Goal: Task Accomplishment & Management: Use online tool/utility

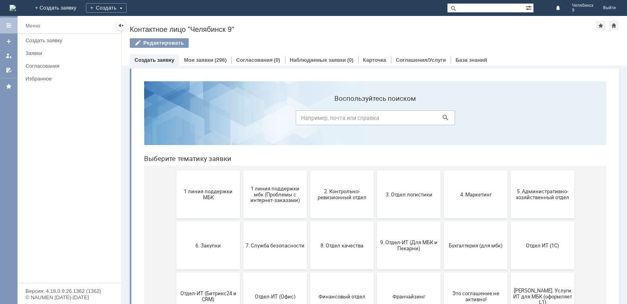
drag, startPoint x: 547, startPoint y: 111, endPoint x: 567, endPoint y: 103, distance: 21.4
click at [568, 49] on div "Редактировать" at bounding box center [374, 46] width 489 height 17
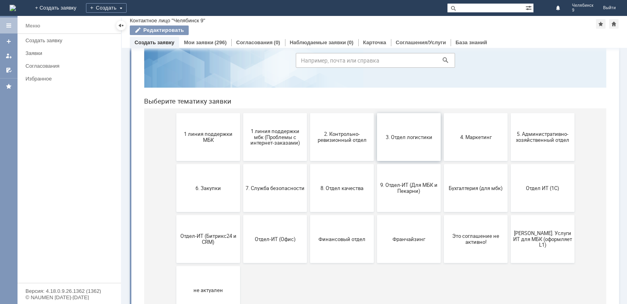
click at [421, 125] on button "3. Отдел логистики" at bounding box center [409, 137] width 64 height 48
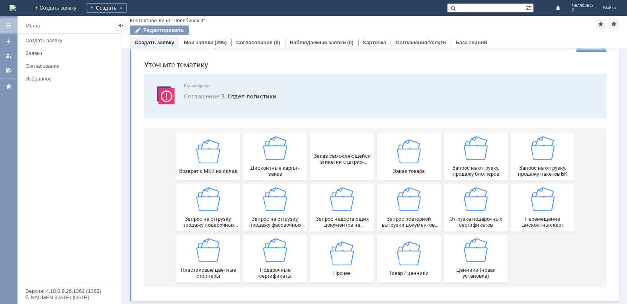
scroll to position [22, 0]
click at [533, 162] on div "Запрос на отгрузку, продажу пакетов БК" at bounding box center [542, 156] width 59 height 41
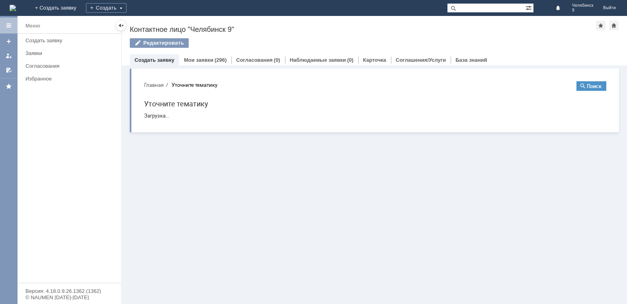
scroll to position [0, 0]
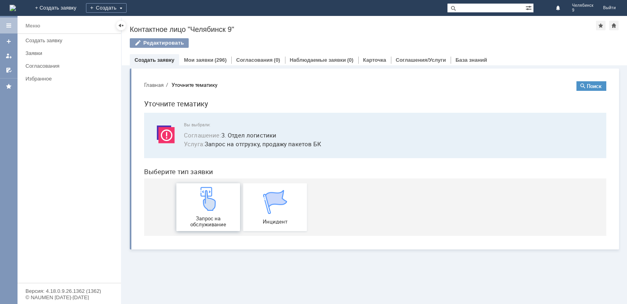
click at [219, 210] on img at bounding box center [208, 199] width 24 height 24
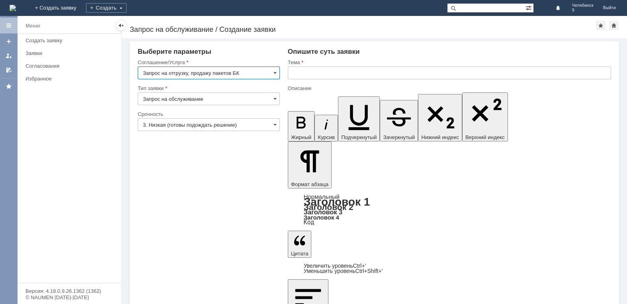
click at [321, 77] on input "text" at bounding box center [449, 72] width 323 height 13
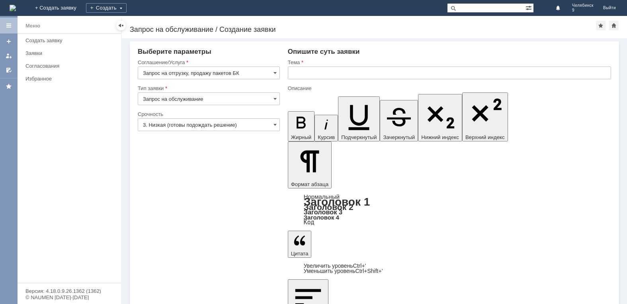
copy div "Пакеты фирменные средние 200 шт"
drag, startPoint x: 350, startPoint y: 2127, endPoint x: 370, endPoint y: 2125, distance: 20.4
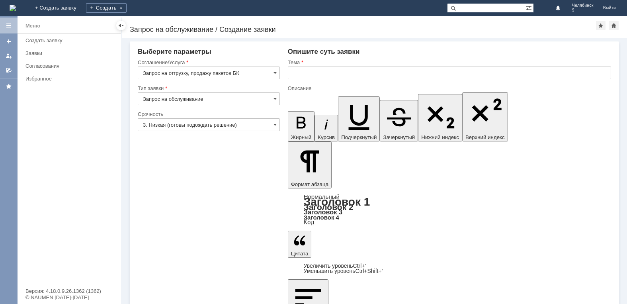
click at [442, 69] on input "text" at bounding box center [449, 72] width 323 height 13
type input "пакеты бк"
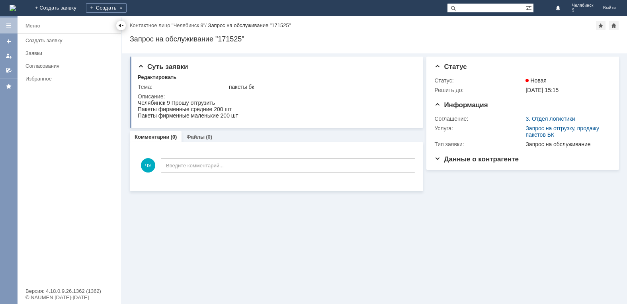
click at [123, 24] on div at bounding box center [121, 25] width 6 height 6
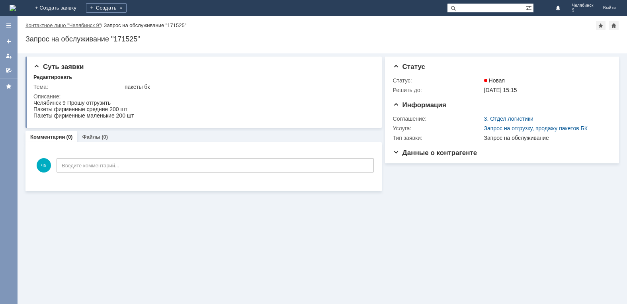
click at [85, 28] on link "Контактное лицо "Челябинск 9"" at bounding box center [62, 25] width 75 height 6
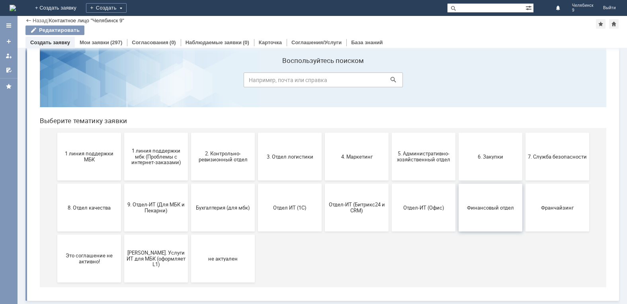
scroll to position [21, 0]
click at [303, 156] on span "3. Отдел логистики" at bounding box center [289, 156] width 59 height 6
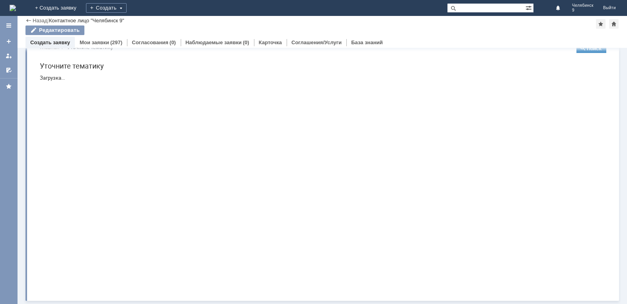
scroll to position [0, 0]
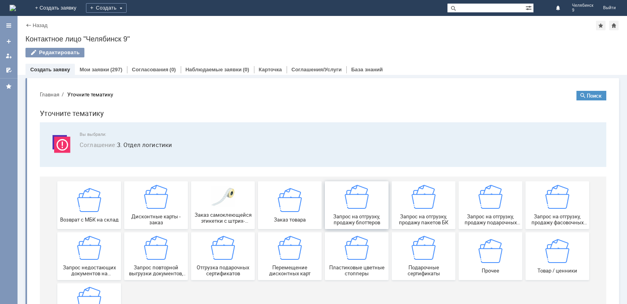
click at [363, 195] on img at bounding box center [357, 197] width 24 height 24
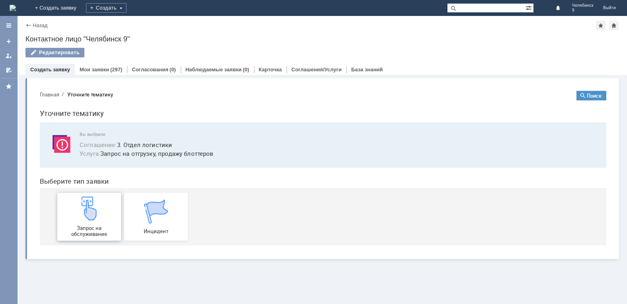
click at [92, 235] on span "Запрос на обслуживание" at bounding box center [89, 231] width 59 height 12
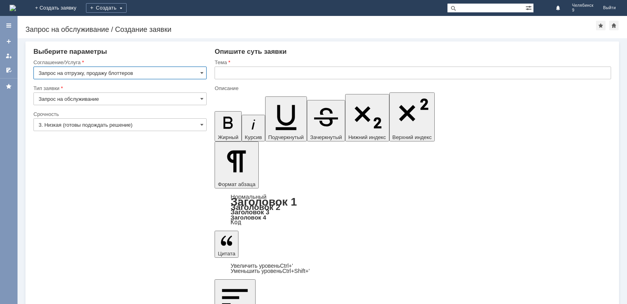
click at [338, 70] on input "text" at bounding box center [412, 72] width 396 height 13
type input "блоттеры"
